Goal: Information Seeking & Learning: Learn about a topic

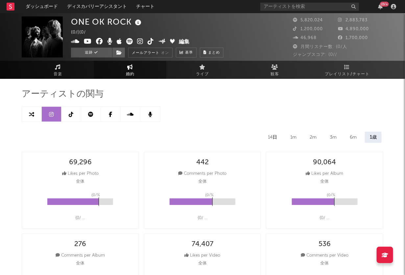
select select "6m"
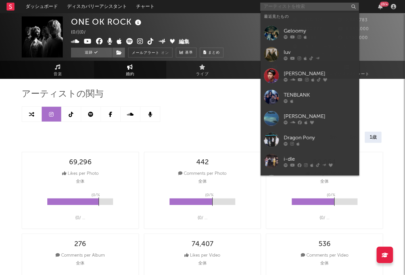
click at [285, 8] on input "text" at bounding box center [310, 7] width 99 height 8
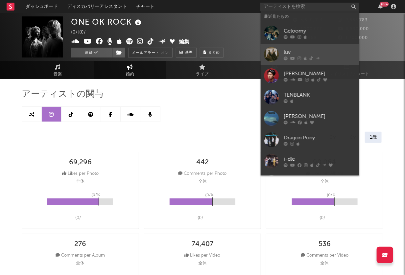
click at [299, 53] on div "luv" at bounding box center [320, 52] width 72 height 8
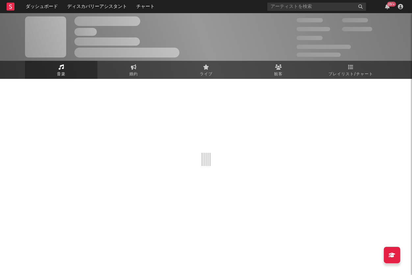
select select "6m"
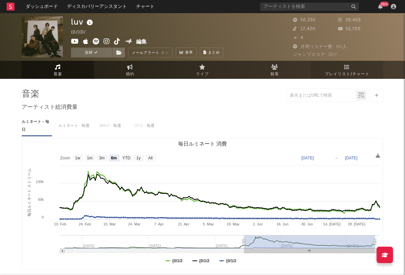
click at [348, 69] on icon at bounding box center [348, 66] width 6 height 5
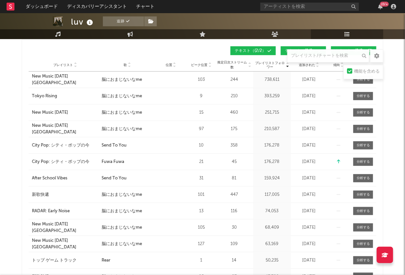
scroll to position [82, 0]
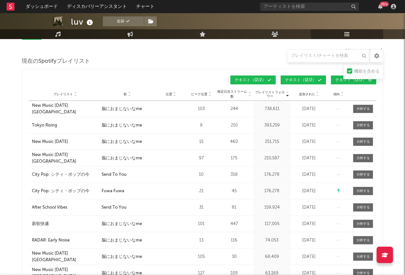
click at [130, 95] on icon at bounding box center [129, 95] width 3 height 3
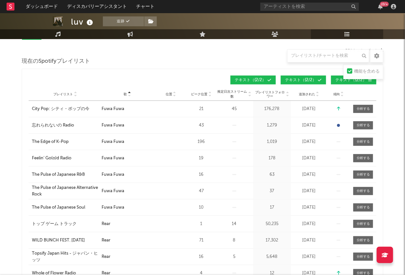
click at [129, 92] on icon at bounding box center [129, 93] width 3 height 3
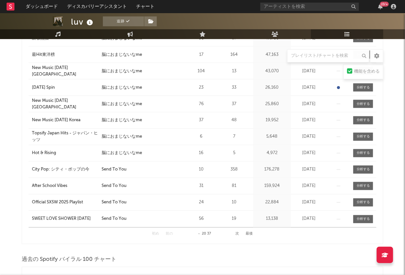
scroll to position [288, 0]
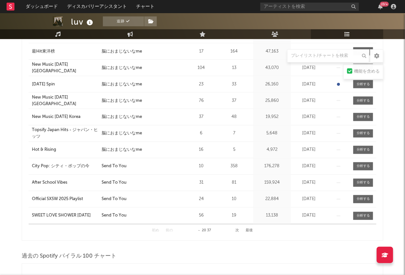
click at [237, 229] on button "次" at bounding box center [238, 231] width 4 height 4
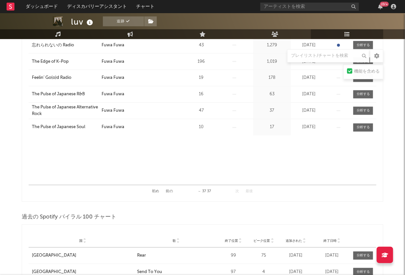
scroll to position [329, 0]
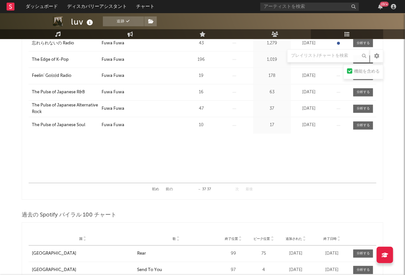
click at [170, 188] on button "前の" at bounding box center [169, 190] width 7 height 4
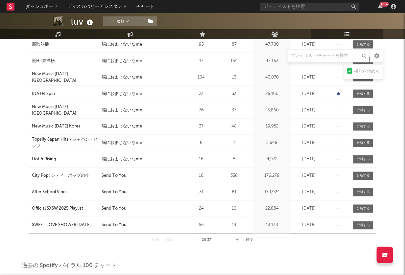
scroll to position [370, 0]
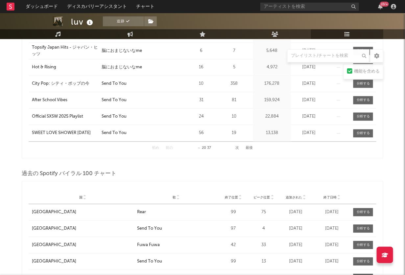
click at [238, 148] on button "次" at bounding box center [238, 149] width 4 height 4
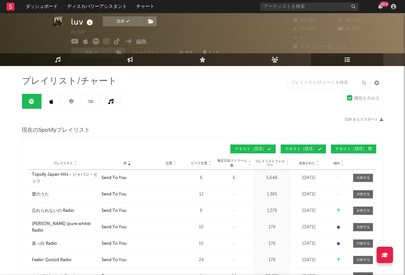
scroll to position [0, 0]
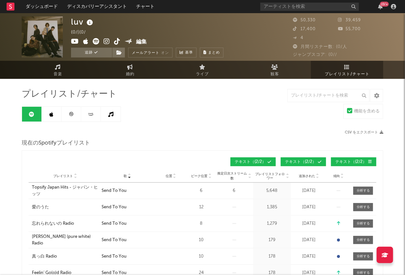
click at [53, 114] on icon at bounding box center [52, 114] width 4 height 5
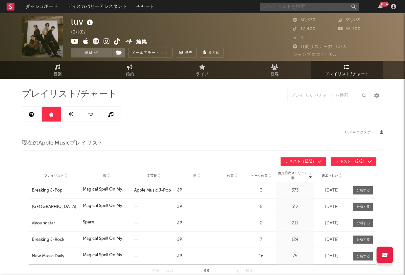
click at [294, 5] on input "text" at bounding box center [310, 7] width 99 height 8
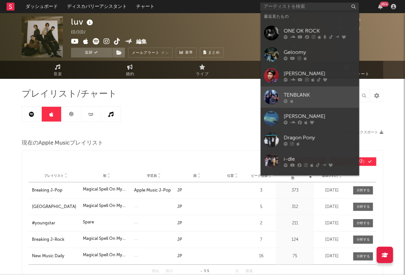
click at [304, 95] on div "TENBLANK" at bounding box center [320, 95] width 72 height 8
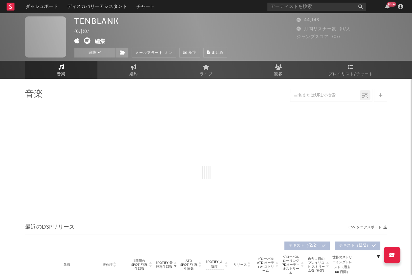
select select "1w"
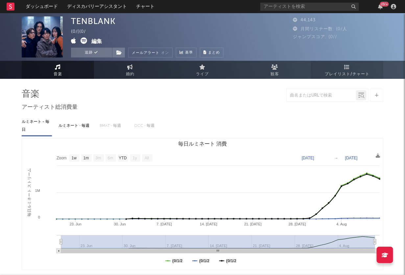
click at [351, 71] on span "プレイリスト/チャート" at bounding box center [347, 74] width 45 height 8
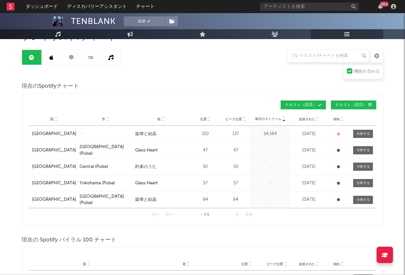
scroll to position [41, 0]
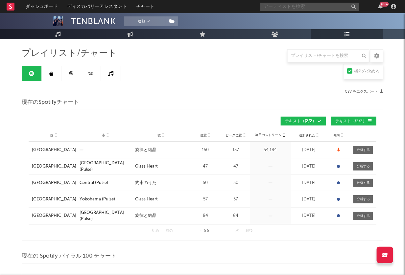
click at [285, 6] on input "text" at bounding box center [310, 7] width 99 height 8
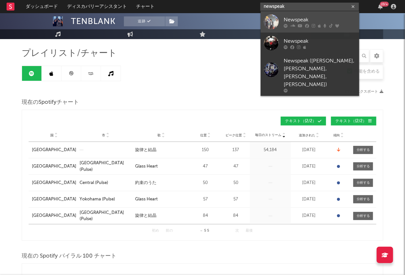
type input "newspeak"
click at [306, 21] on div "Newspeak" at bounding box center [320, 20] width 72 height 8
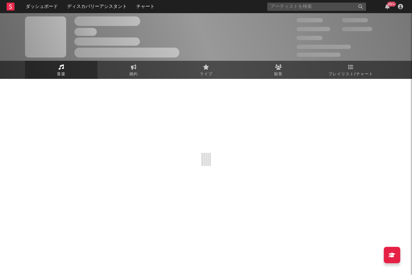
select select "6m"
